Goal: Task Accomplishment & Management: Use online tool/utility

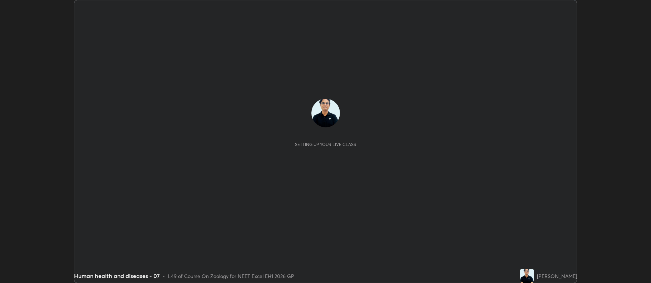
scroll to position [283, 651]
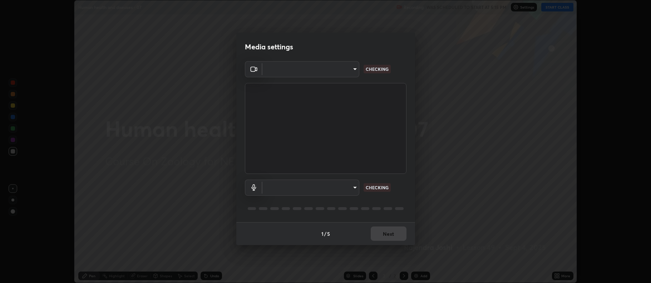
type input "5db75064d966c38022f0861f891c2b2deb8a9bf9a9a5a4ce251b0e0f2e365e36"
type input "default"
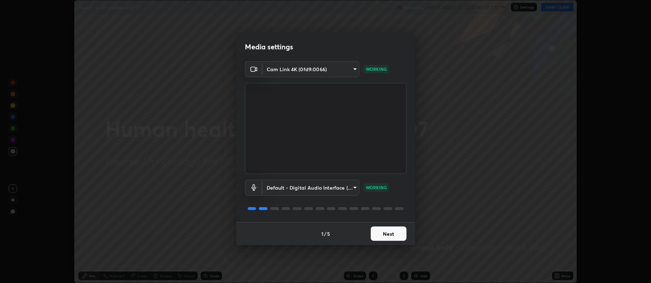
click at [391, 236] on button "Next" at bounding box center [389, 233] width 36 height 14
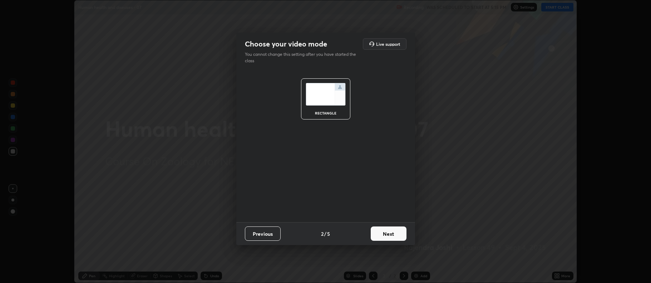
click at [391, 236] on button "Next" at bounding box center [389, 233] width 36 height 14
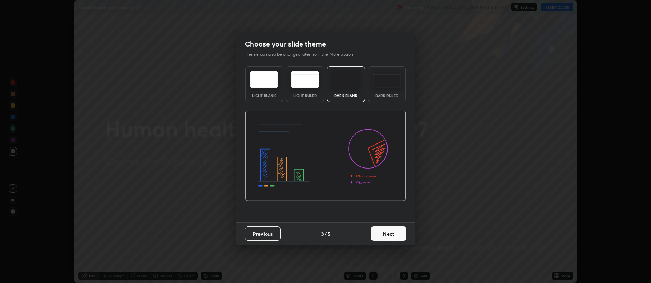
click at [391, 235] on button "Next" at bounding box center [389, 233] width 36 height 14
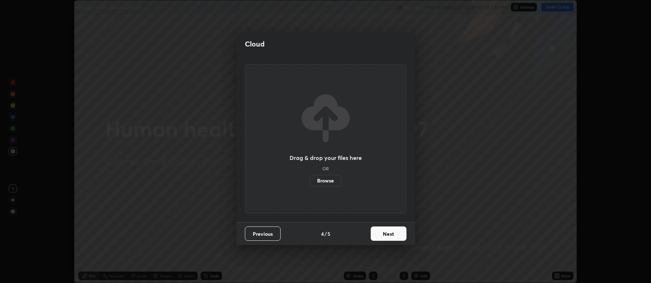
click at [330, 180] on label "Browse" at bounding box center [326, 180] width 32 height 11
click at [310, 180] on input "Browse" at bounding box center [310, 180] width 0 height 11
click at [382, 233] on button "Next" at bounding box center [389, 233] width 36 height 14
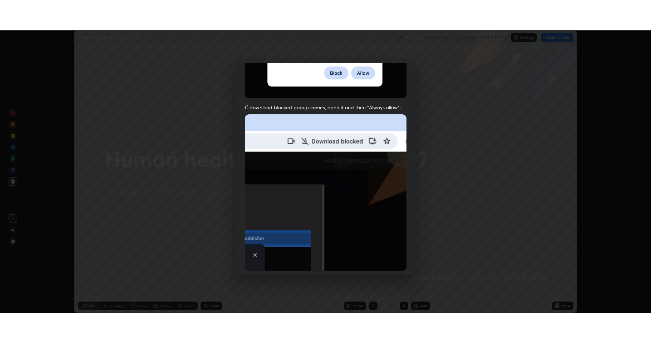
scroll to position [145, 0]
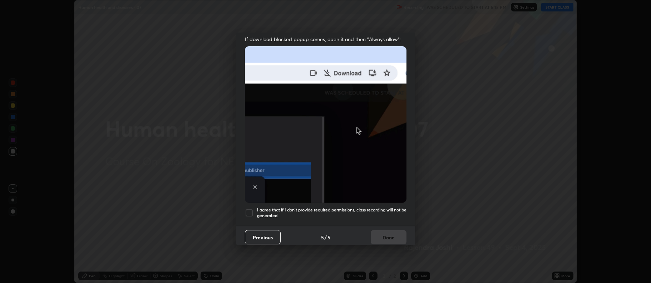
click at [251, 208] on div at bounding box center [249, 212] width 9 height 9
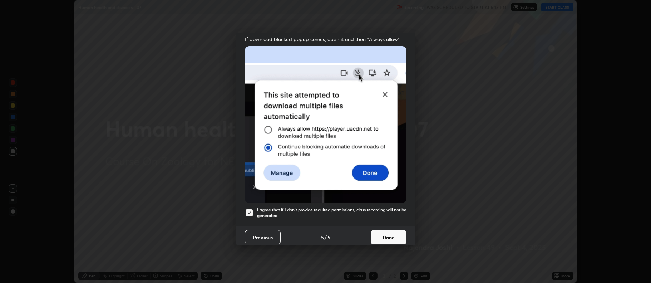
click at [390, 233] on button "Done" at bounding box center [389, 237] width 36 height 14
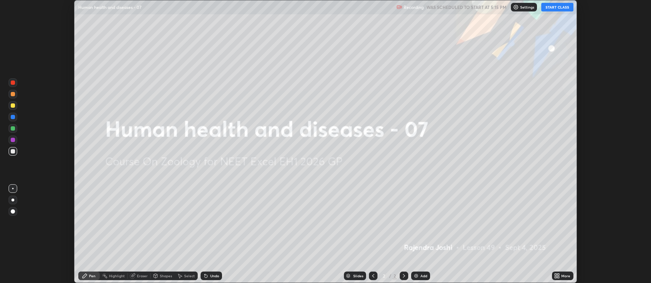
click at [562, 9] on button "START CLASS" at bounding box center [557, 7] width 32 height 9
click at [556, 274] on icon at bounding box center [556, 274] width 2 height 2
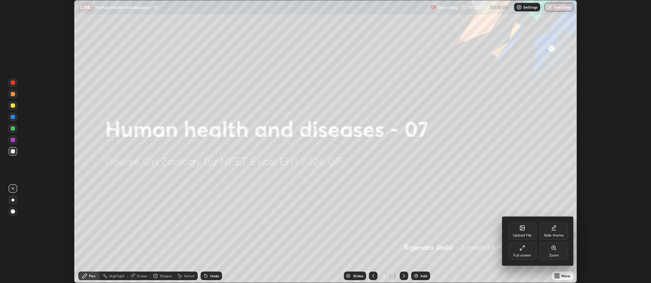
click at [520, 249] on icon at bounding box center [521, 249] width 2 height 2
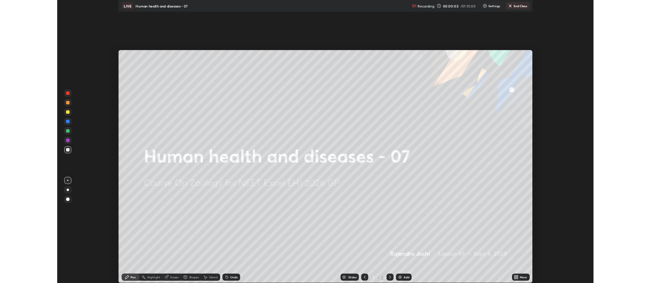
scroll to position [343, 651]
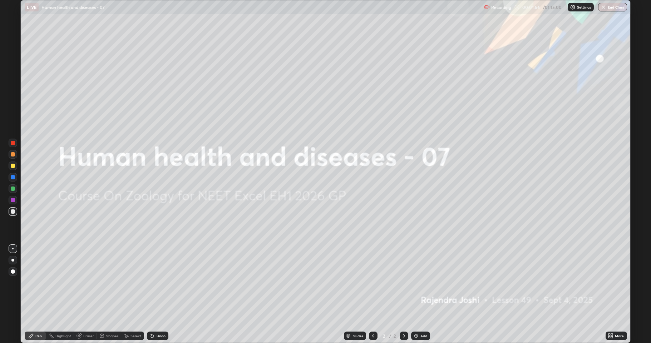
click at [423, 282] on div "Add" at bounding box center [420, 336] width 19 height 9
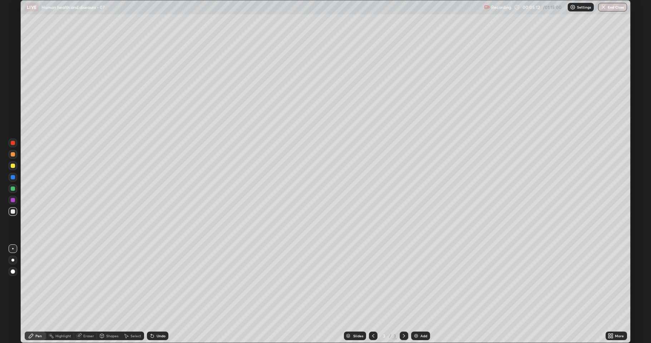
click at [14, 166] on div at bounding box center [13, 166] width 4 height 4
click at [12, 146] on div at bounding box center [13, 143] width 9 height 9
click at [419, 282] on div "Add" at bounding box center [420, 336] width 19 height 9
click at [371, 282] on icon at bounding box center [373, 336] width 6 height 6
click at [423, 282] on div "Add" at bounding box center [420, 336] width 19 height 9
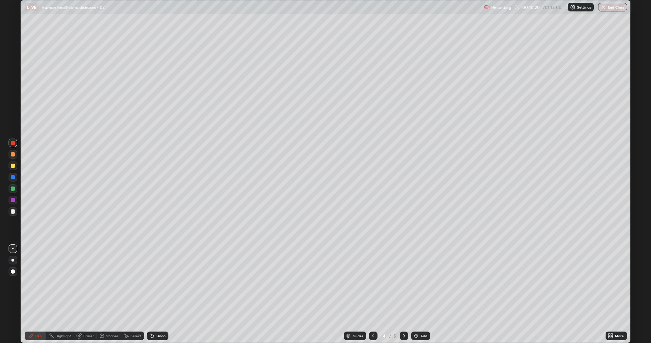
click at [371, 282] on icon at bounding box center [373, 336] width 6 height 6
click at [401, 282] on icon at bounding box center [404, 336] width 6 height 6
click at [372, 282] on icon at bounding box center [373, 336] width 6 height 6
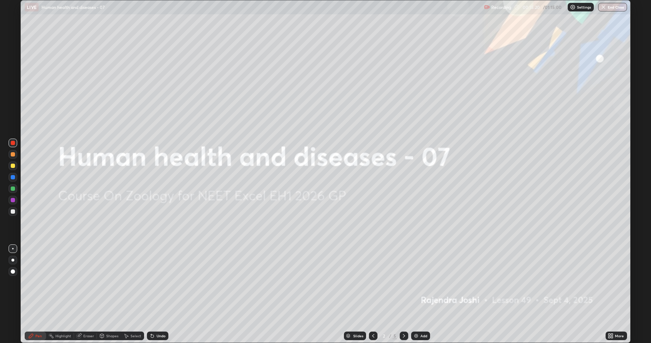
click at [369, 282] on div at bounding box center [373, 336] width 9 height 9
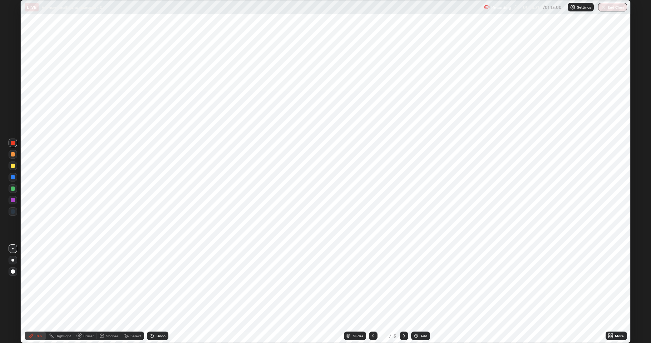
click at [402, 282] on icon at bounding box center [404, 336] width 6 height 6
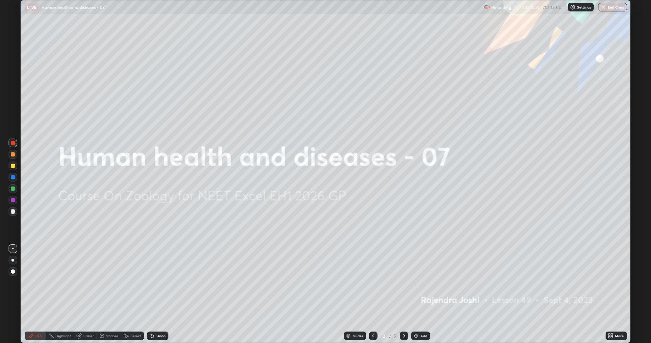
click at [403, 282] on icon at bounding box center [404, 336] width 6 height 6
click at [404, 282] on icon at bounding box center [404, 336] width 6 height 6
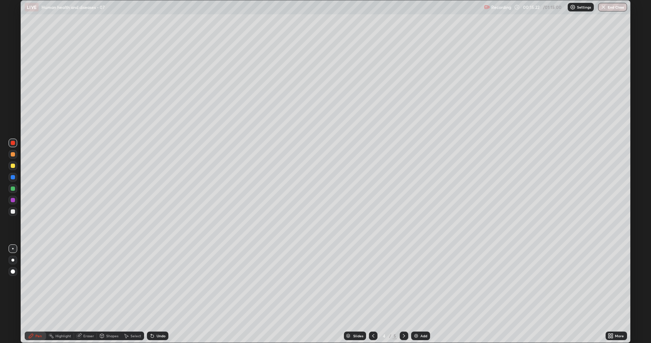
click at [404, 282] on icon at bounding box center [404, 336] width 2 height 4
click at [419, 282] on div "Add" at bounding box center [420, 336] width 19 height 9
click at [15, 212] on div at bounding box center [13, 211] width 4 height 4
click at [13, 260] on div at bounding box center [12, 260] width 3 height 3
click at [412, 282] on div "Add" at bounding box center [420, 336] width 19 height 9
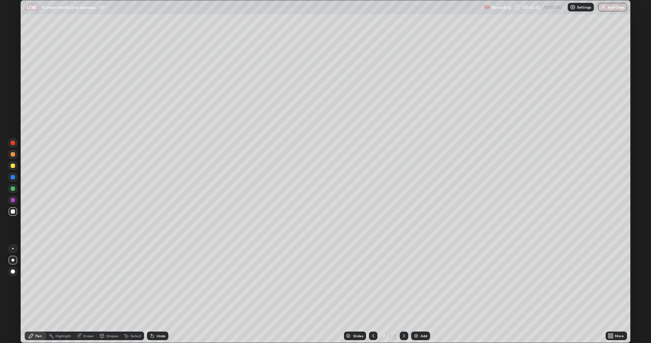
click at [371, 282] on icon at bounding box center [373, 336] width 6 height 6
click at [422, 282] on div "Add" at bounding box center [423, 336] width 7 height 4
click at [13, 166] on div at bounding box center [13, 166] width 4 height 4
click at [157, 282] on div "Undo" at bounding box center [161, 336] width 9 height 4
click at [157, 282] on div "Undo" at bounding box center [157, 336] width 21 height 9
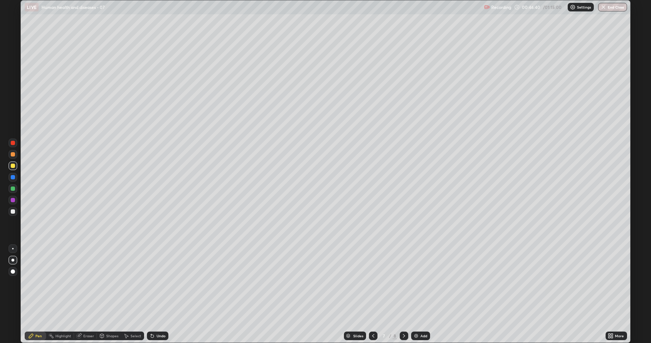
click at [156, 282] on div "Undo" at bounding box center [157, 336] width 21 height 9
click at [154, 282] on div "Undo" at bounding box center [157, 336] width 21 height 9
click at [153, 282] on div "Undo" at bounding box center [157, 336] width 21 height 9
click at [152, 282] on div "Undo" at bounding box center [157, 336] width 21 height 9
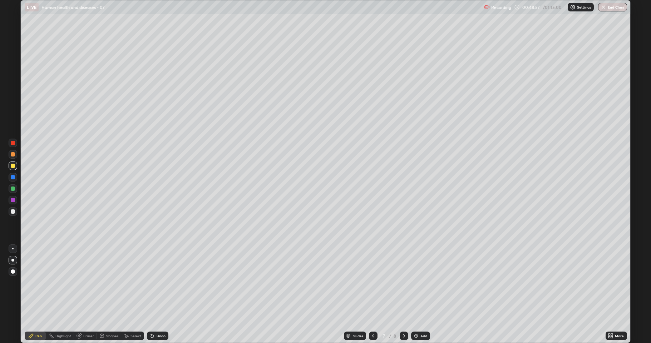
click at [421, 282] on div "Add" at bounding box center [420, 336] width 19 height 9
click at [12, 212] on div at bounding box center [13, 211] width 4 height 4
click at [14, 155] on div at bounding box center [13, 154] width 4 height 4
click at [12, 143] on div at bounding box center [13, 143] width 4 height 4
click at [12, 166] on div at bounding box center [13, 166] width 4 height 4
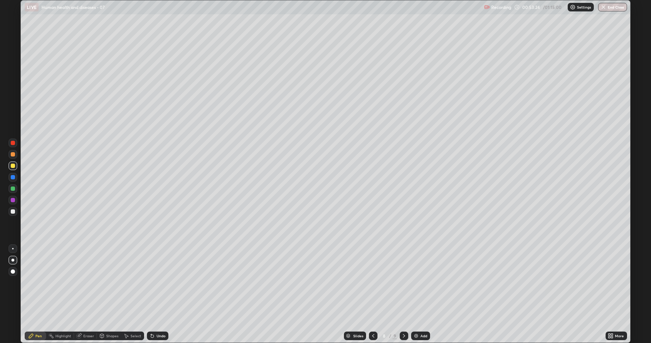
click at [13, 143] on div at bounding box center [13, 143] width 4 height 4
click at [417, 282] on img at bounding box center [416, 336] width 6 height 6
click at [372, 282] on icon at bounding box center [373, 336] width 6 height 6
click at [370, 282] on icon at bounding box center [373, 336] width 6 height 6
click at [12, 165] on div at bounding box center [13, 166] width 4 height 4
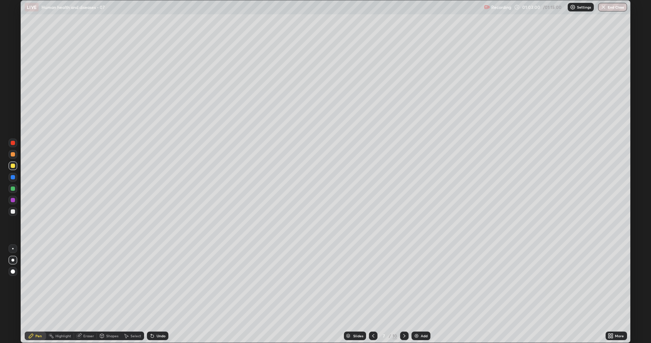
click at [161, 282] on div "Undo" at bounding box center [161, 336] width 9 height 4
click at [162, 282] on div "Undo" at bounding box center [161, 336] width 9 height 4
click at [161, 282] on div "Undo" at bounding box center [161, 336] width 9 height 4
click at [160, 282] on div "Undo" at bounding box center [161, 336] width 9 height 4
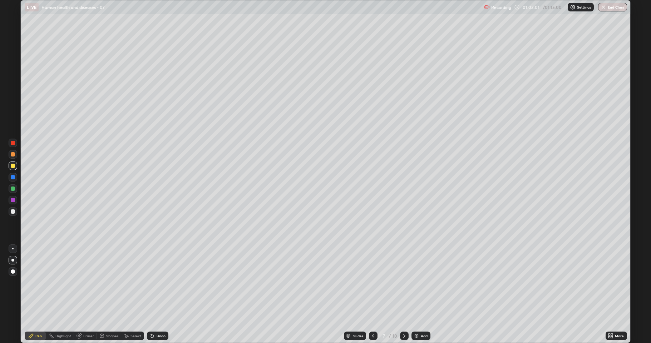
click at [160, 282] on div "Undo" at bounding box center [161, 336] width 9 height 4
click at [159, 282] on div "Undo" at bounding box center [161, 336] width 9 height 4
click at [159, 282] on div "Undo" at bounding box center [157, 336] width 21 height 9
click at [161, 282] on div "Undo" at bounding box center [157, 336] width 21 height 9
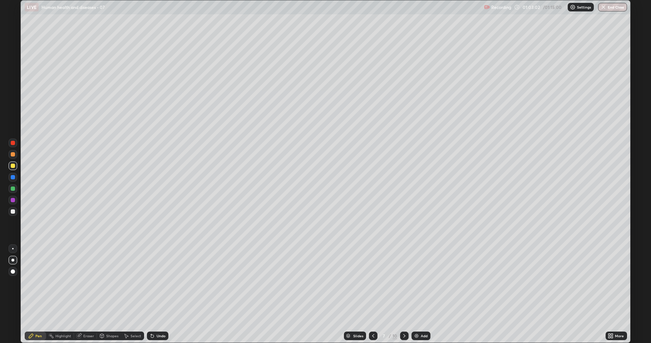
click at [161, 282] on div "Undo" at bounding box center [161, 336] width 9 height 4
click at [160, 282] on div "Undo" at bounding box center [157, 336] width 21 height 9
click at [12, 190] on div at bounding box center [13, 189] width 4 height 4
click at [418, 282] on img at bounding box center [417, 336] width 6 height 6
click at [372, 282] on icon at bounding box center [373, 336] width 6 height 6
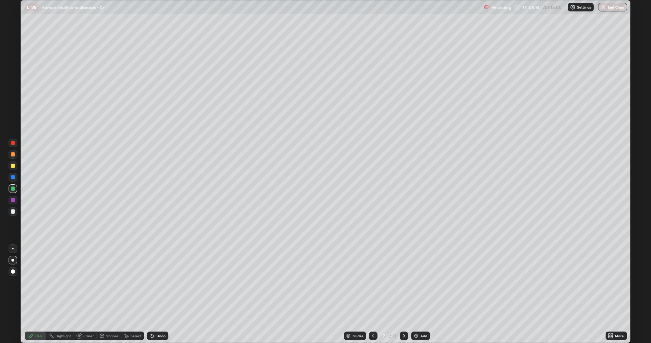
click at [372, 282] on icon at bounding box center [373, 336] width 6 height 6
click at [403, 282] on icon at bounding box center [404, 336] width 6 height 6
click at [13, 168] on div at bounding box center [13, 166] width 4 height 4
click at [10, 142] on div at bounding box center [13, 143] width 9 height 9
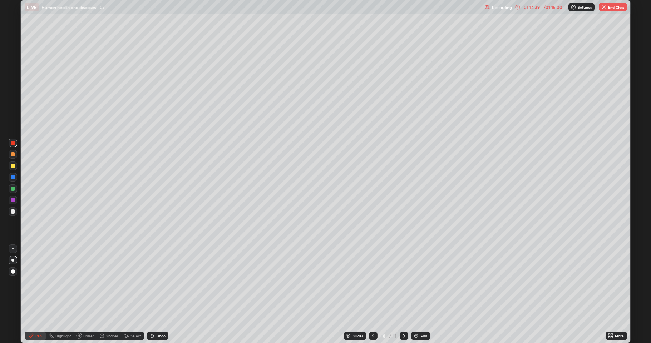
click at [15, 166] on div at bounding box center [13, 166] width 4 height 4
click at [614, 10] on button "End Class" at bounding box center [613, 7] width 28 height 9
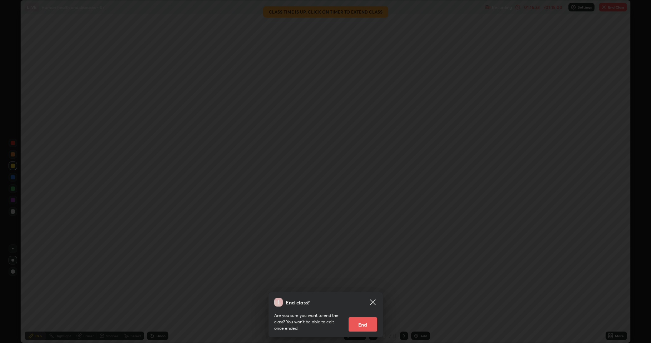
click at [364, 282] on button "End" at bounding box center [363, 324] width 29 height 14
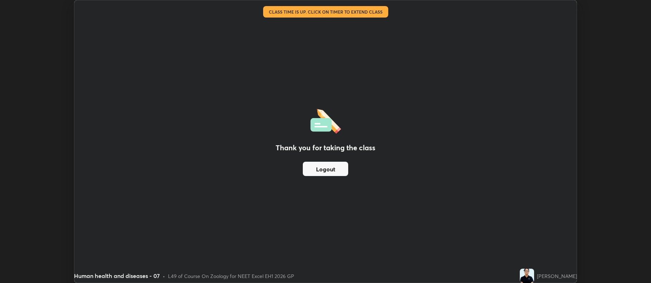
scroll to position [35465, 35097]
